Goal: Task Accomplishment & Management: Manage account settings

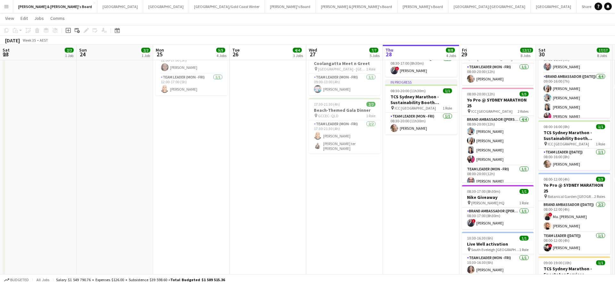
scroll to position [5, 0]
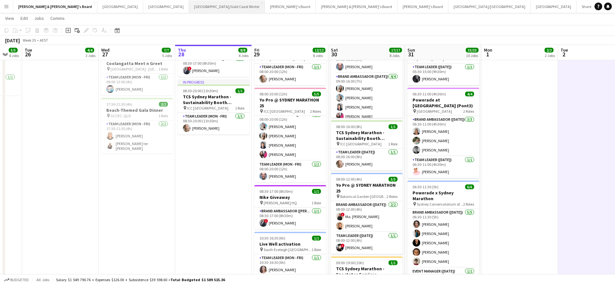
click at [189, 11] on button "[GEOGRAPHIC_DATA]/[GEOGRAPHIC_DATA] Winter Close" at bounding box center [227, 6] width 76 height 12
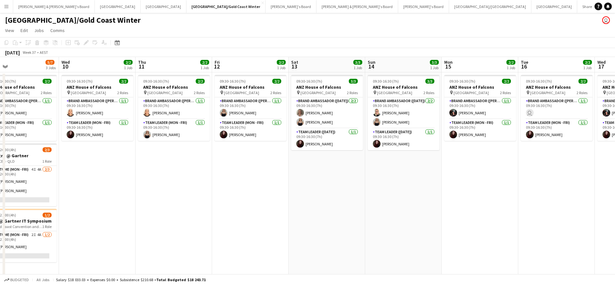
scroll to position [0, 253]
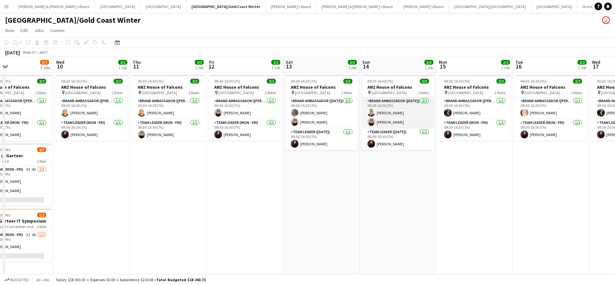
click at [392, 111] on app-card-role "Brand Ambassador ([DATE]) [DATE] 09:30-16:30 (7h) [PERSON_NAME] [PERSON_NAME]" at bounding box center [398, 112] width 72 height 31
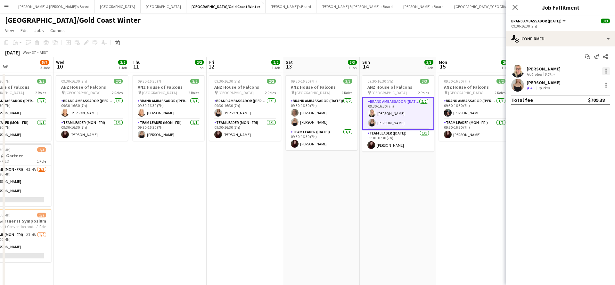
click at [604, 71] on div at bounding box center [606, 71] width 8 height 8
click at [580, 148] on button "Remove" at bounding box center [585, 144] width 50 height 15
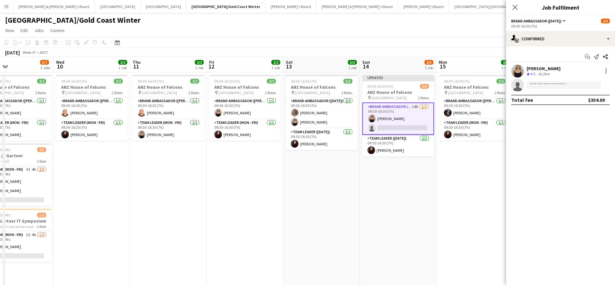
click at [445, 189] on app-date-cell "09:30-16:30 (7h) 2/2 ANZ House of Falcons pin Brisbane 2 Roles Brand Ambassador…" at bounding box center [474, 192] width 77 height 241
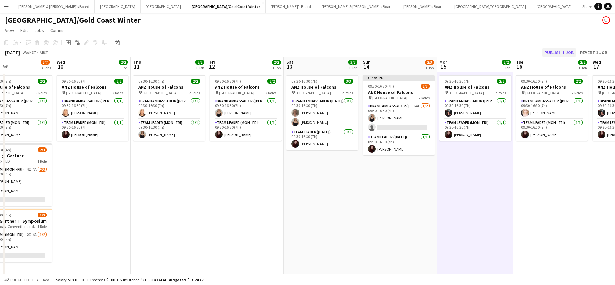
click at [560, 52] on button "Publish 1 job" at bounding box center [559, 52] width 34 height 8
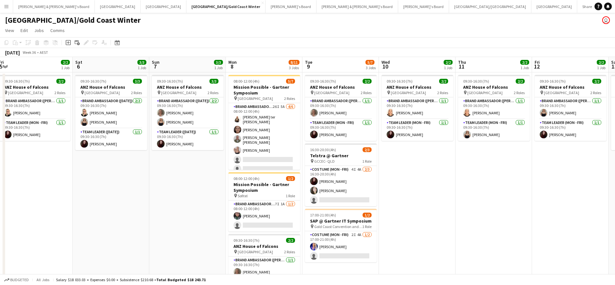
scroll to position [0, 235]
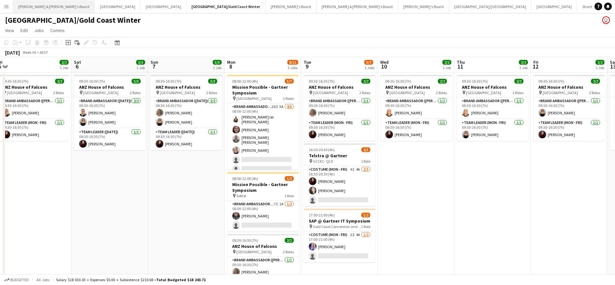
click at [47, 9] on button "[PERSON_NAME] & [PERSON_NAME]'s Board Close" at bounding box center [54, 6] width 82 height 12
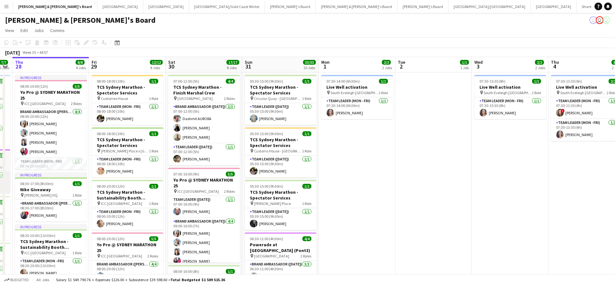
scroll to position [1, 0]
